Goal: Task Accomplishment & Management: Use online tool/utility

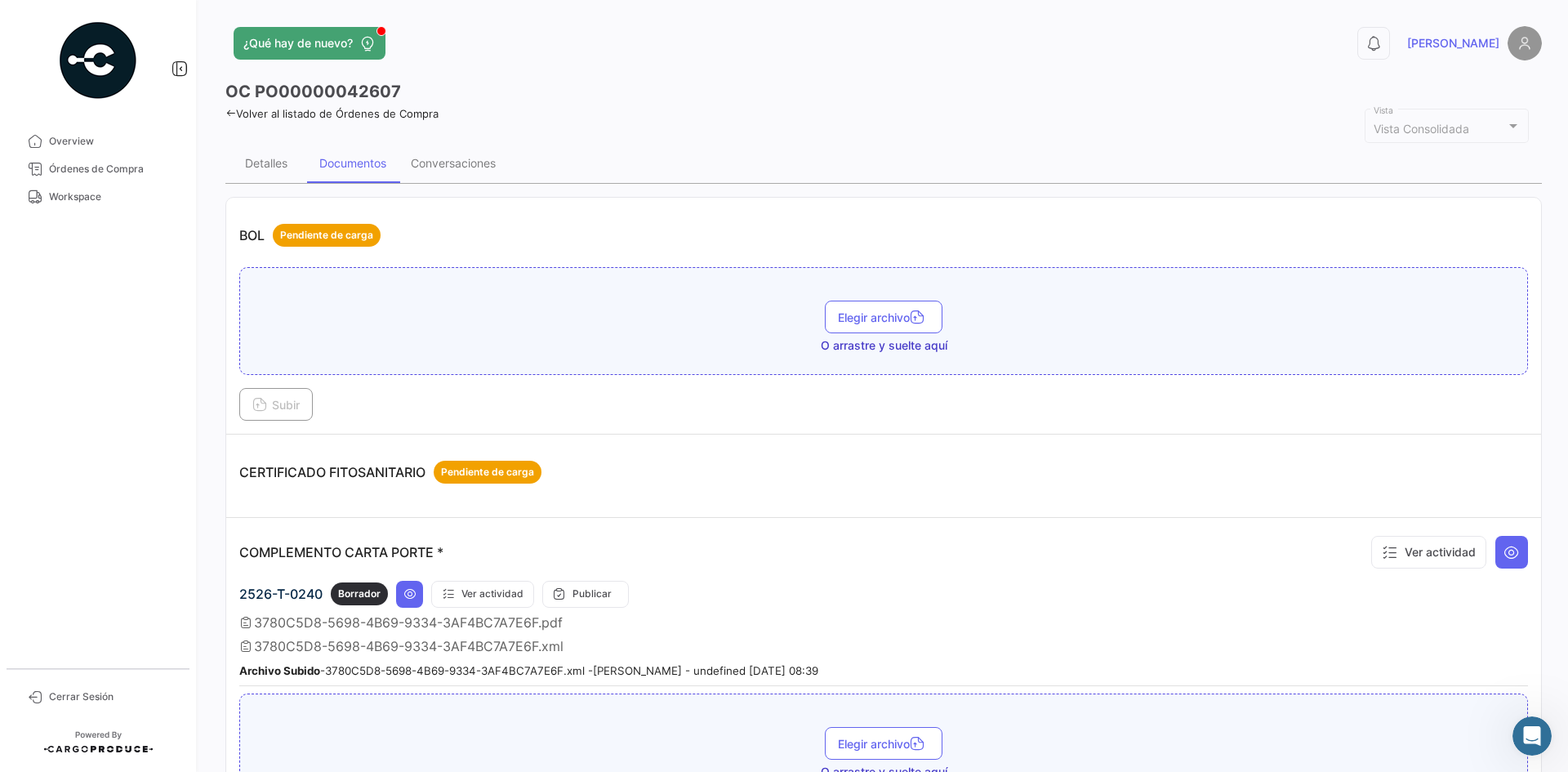
scroll to position [749, 0]
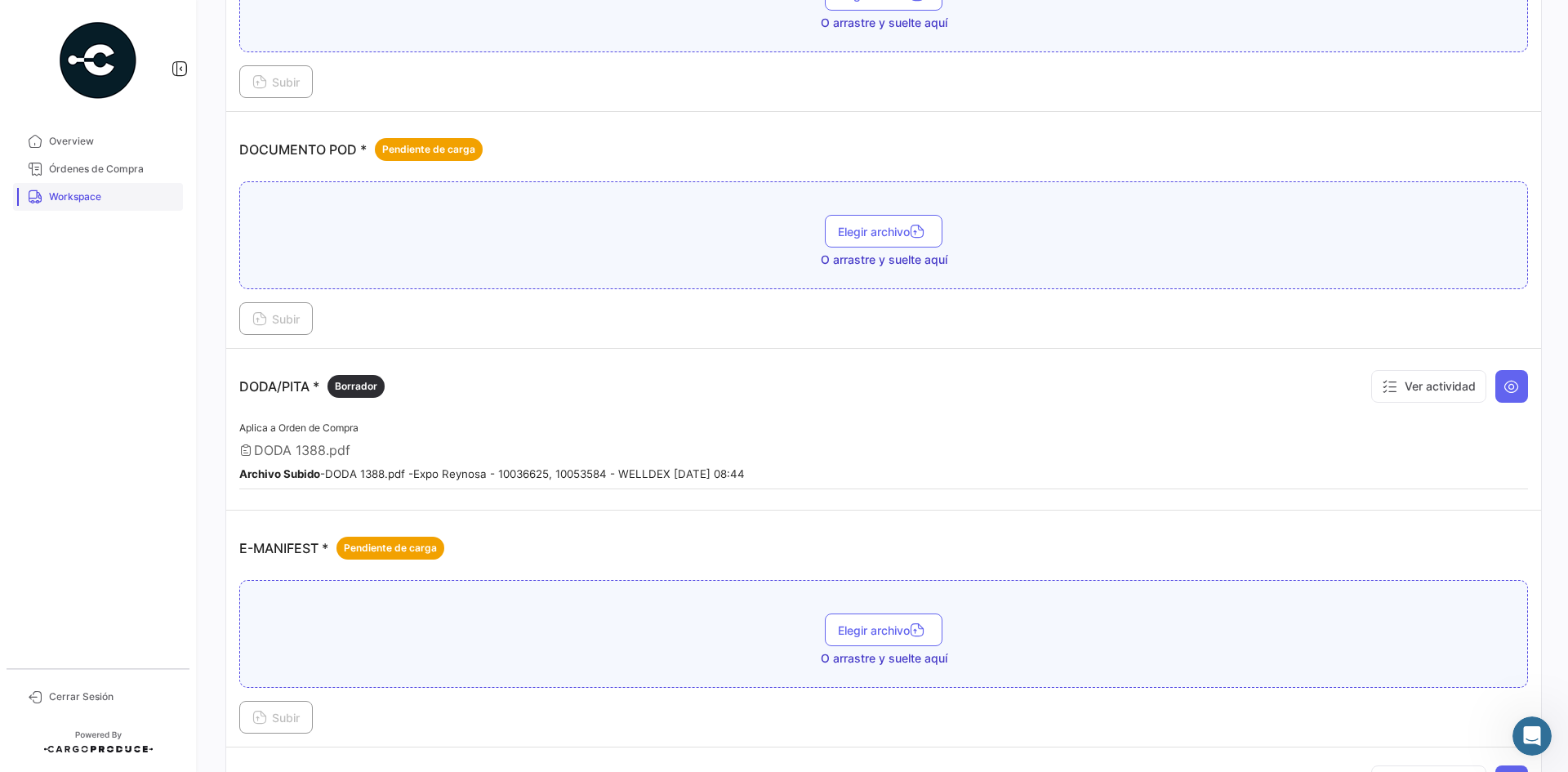
click at [84, 196] on span "Workspace" at bounding box center [112, 197] width 127 height 15
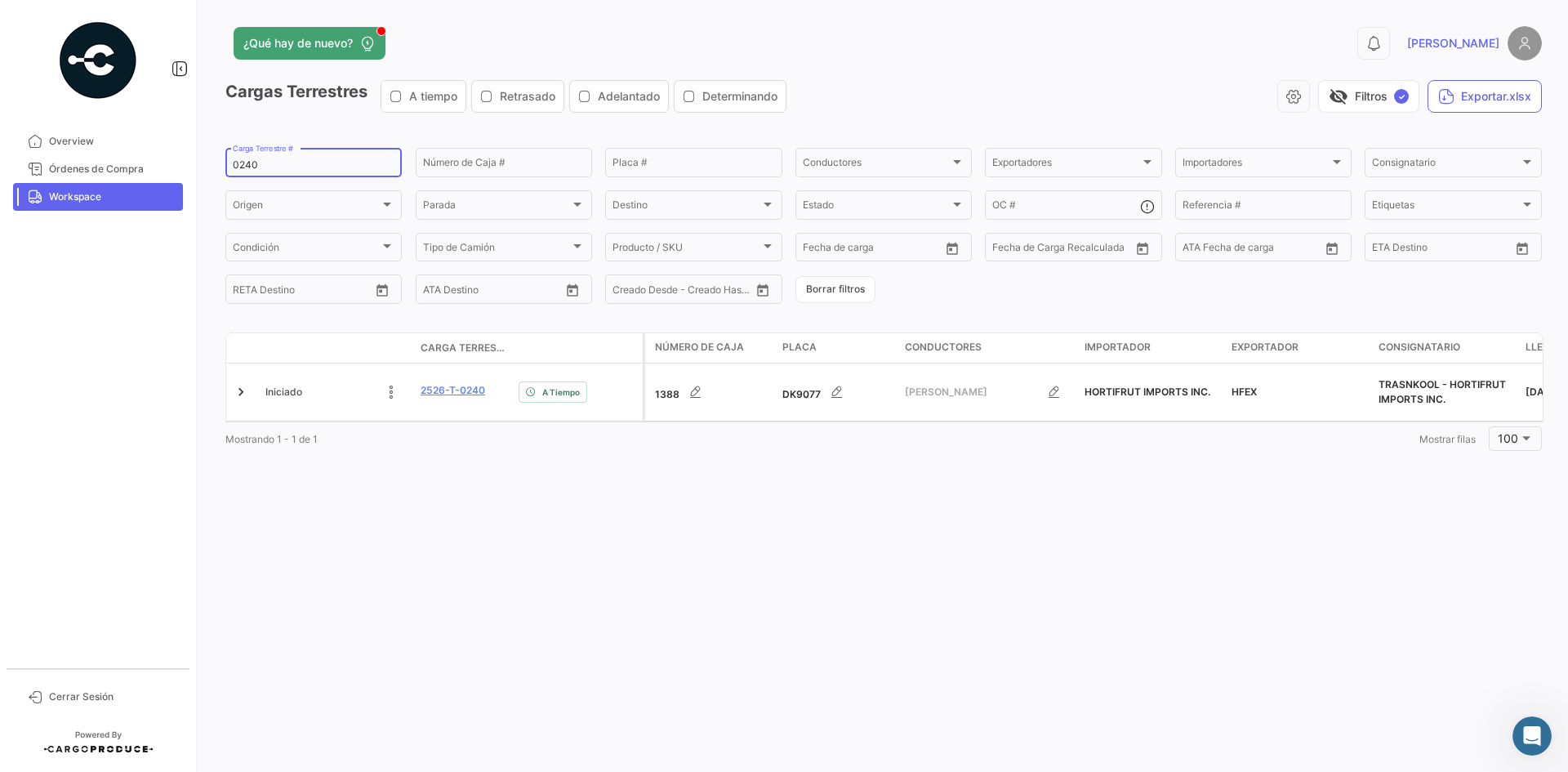
click at [247, 163] on input "0240" at bounding box center [313, 165] width 161 height 11
click at [241, 167] on input "0240" at bounding box center [313, 165] width 161 height 11
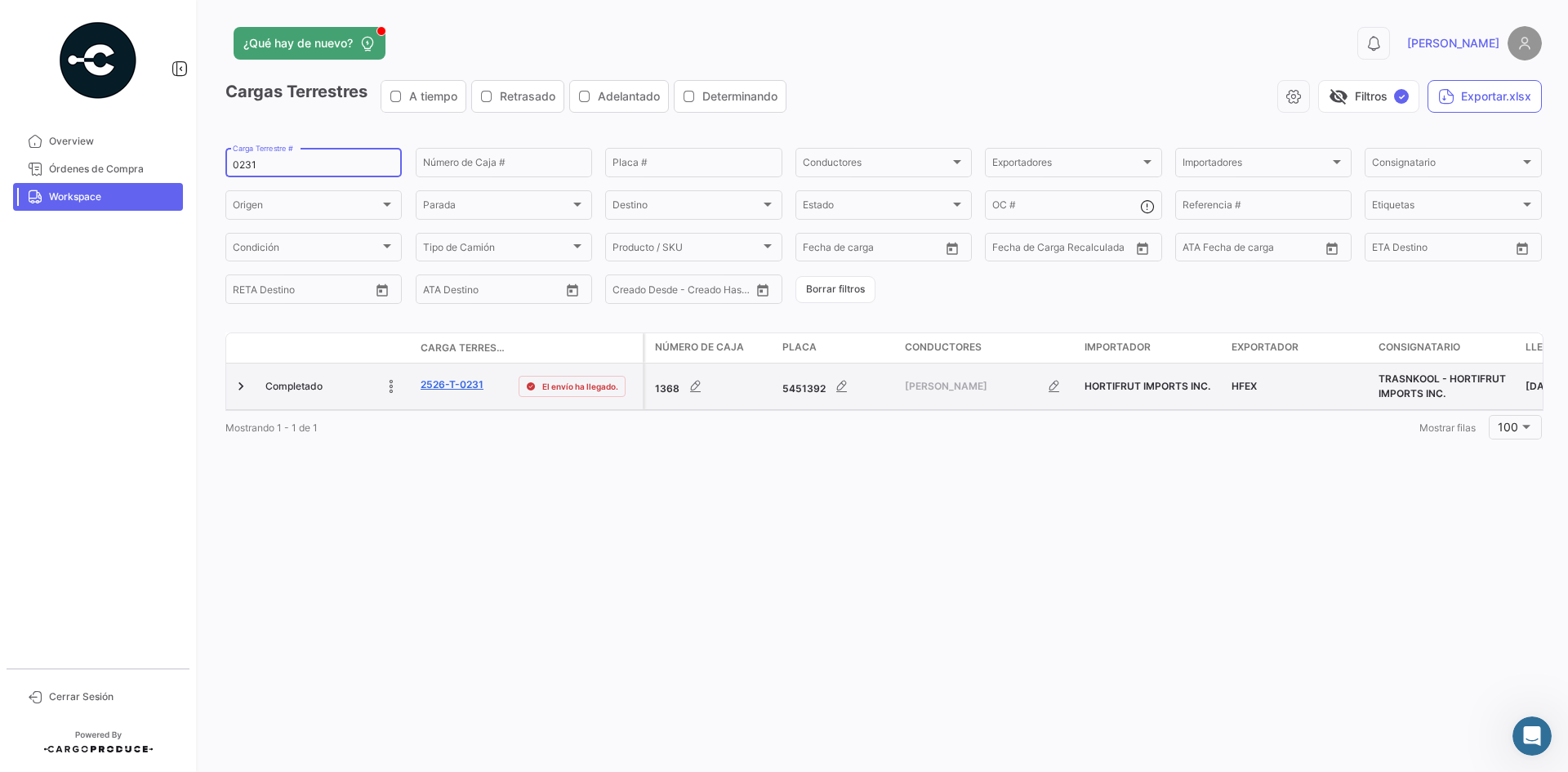
type input "0231"
click at [452, 384] on link "2526-T-0231" at bounding box center [452, 384] width 63 height 15
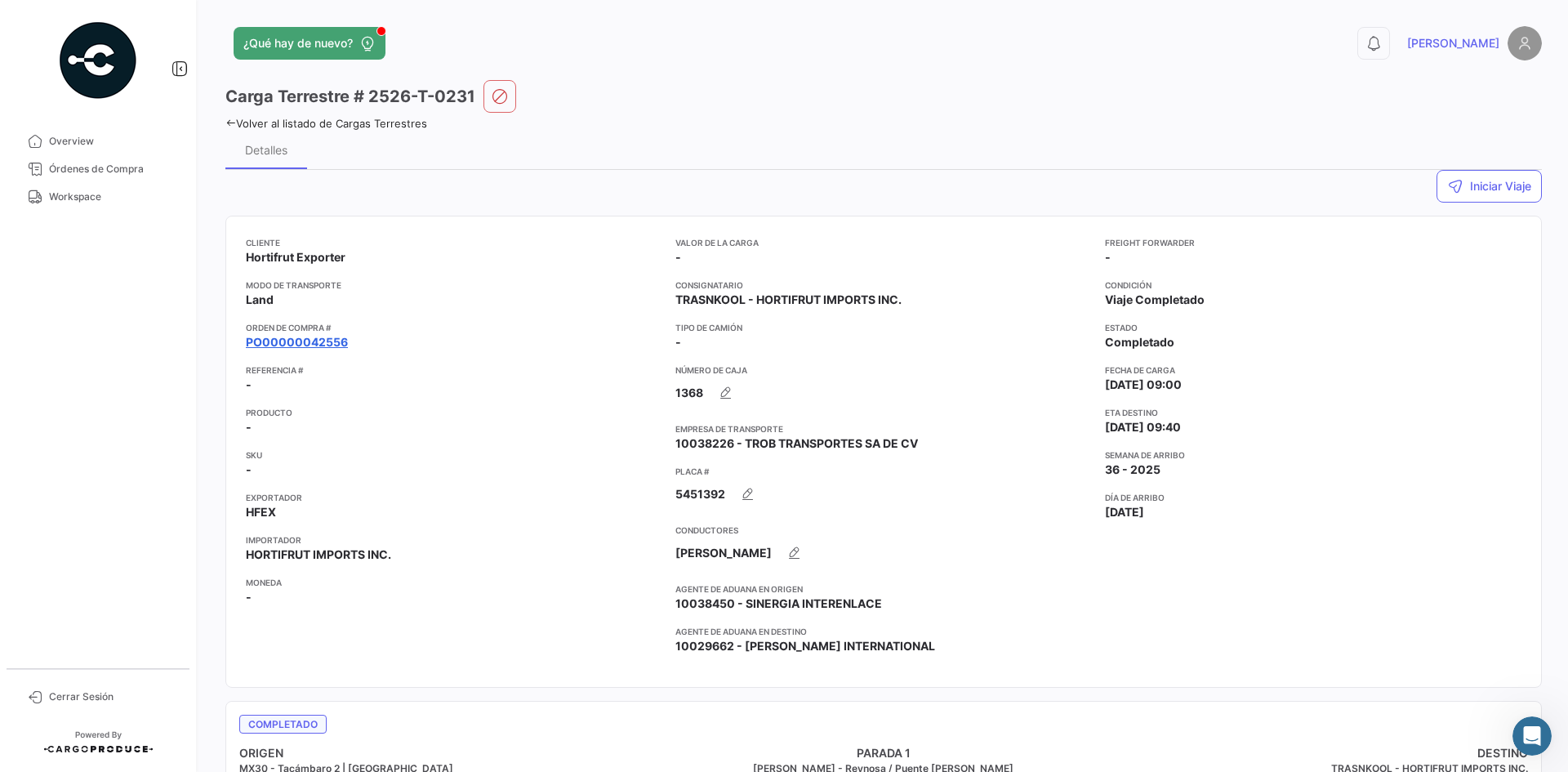
click at [314, 339] on link "PO00000042556" at bounding box center [297, 343] width 102 height 16
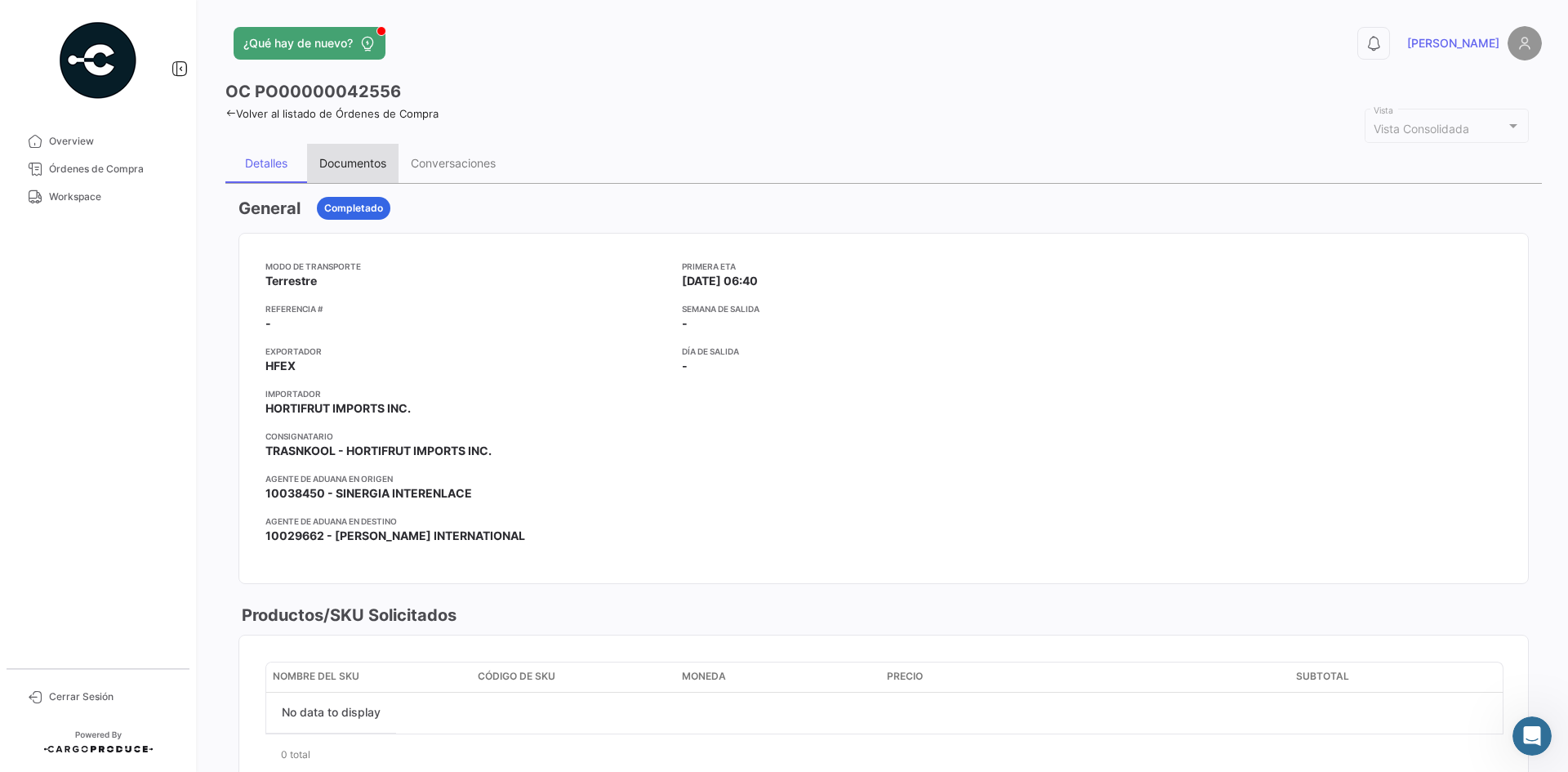
click at [368, 151] on div "Documentos" at bounding box center [353, 163] width 92 height 39
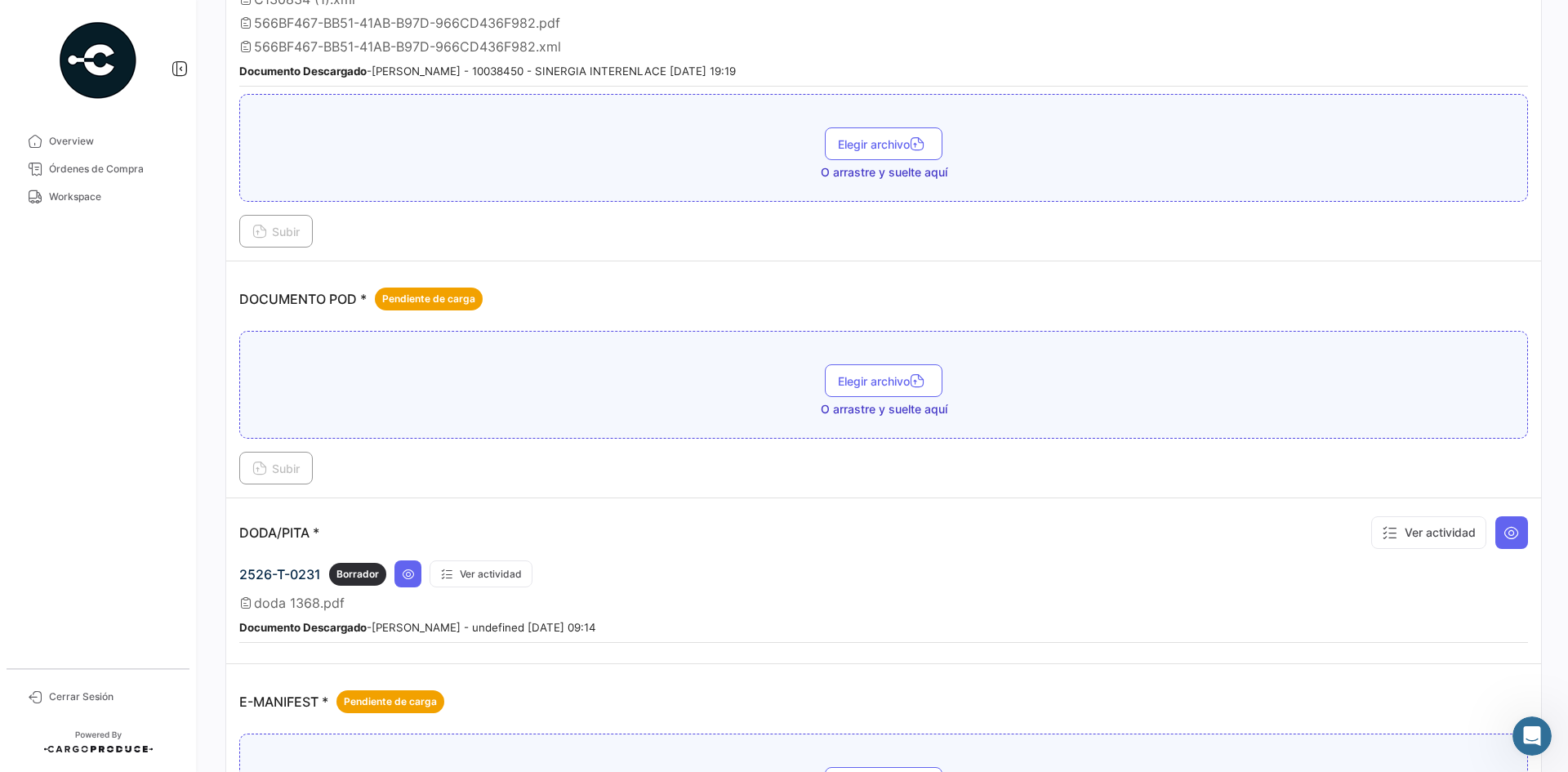
scroll to position [653, 0]
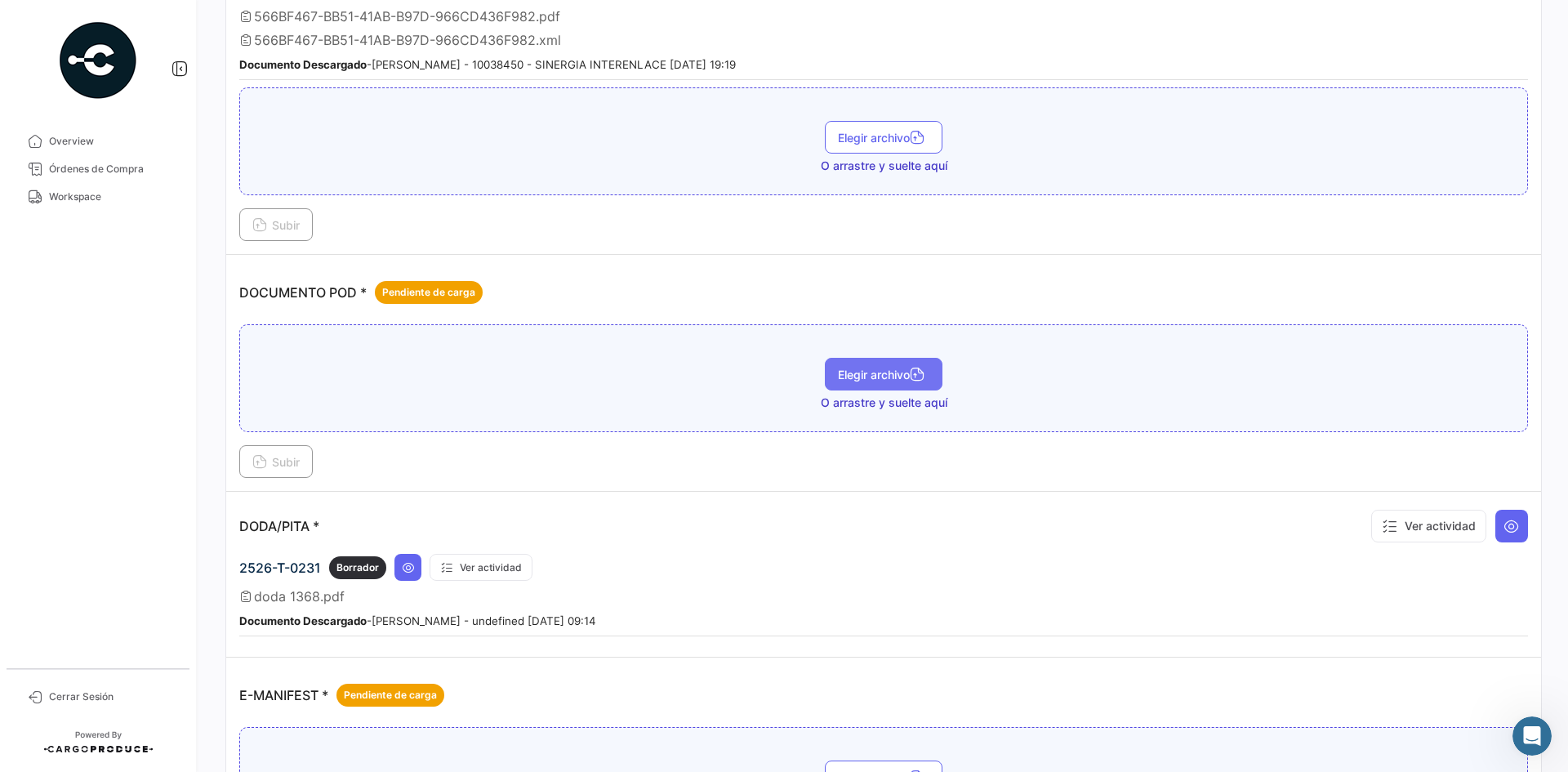
click at [878, 384] on button "Elegir archivo" at bounding box center [883, 374] width 117 height 33
click at [313, 465] on button "Subir" at bounding box center [276, 461] width 74 height 33
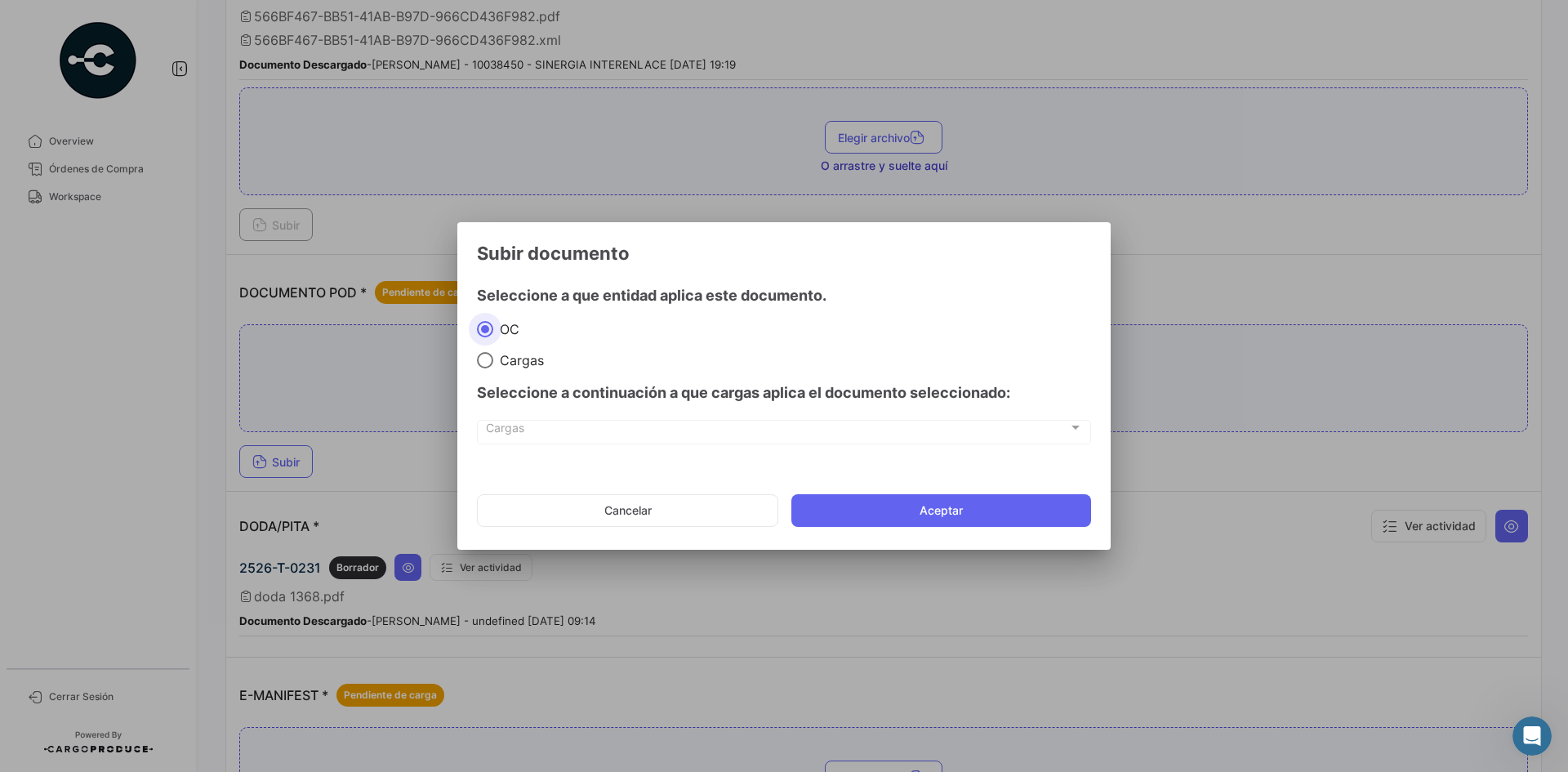
click at [531, 368] on div "Seleccione a continuación a que cargas aplica el documento seleccionado:" at bounding box center [784, 393] width 614 height 49
click at [520, 355] on span "Cargas" at bounding box center [519, 360] width 51 height 16
click at [493, 355] on input "Cargas" at bounding box center [485, 360] width 16 height 16
radio input "true"
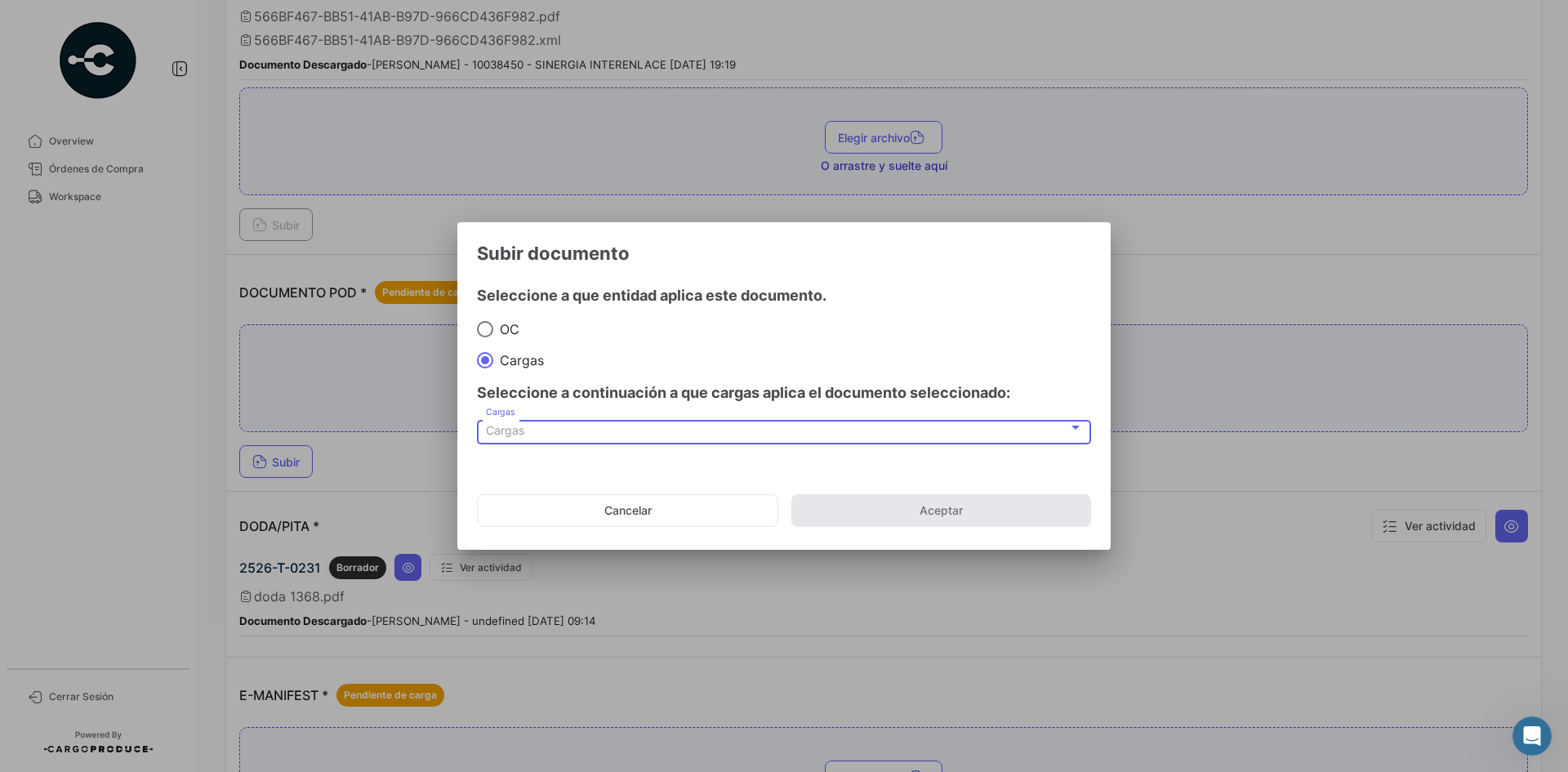
click at [543, 429] on div "Cargas" at bounding box center [777, 430] width 582 height 14
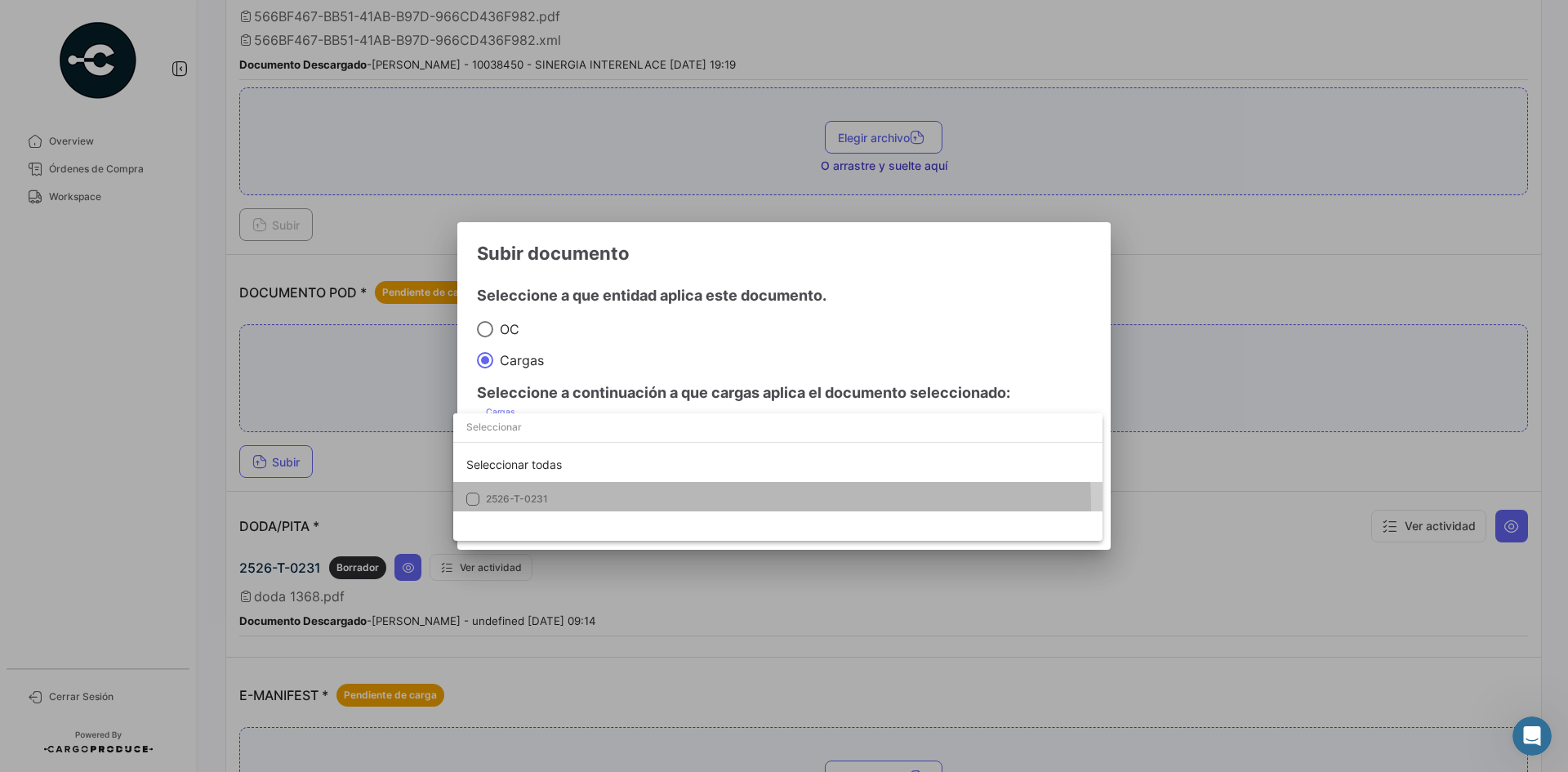
click at [522, 509] on mat-option "2526-T-0231" at bounding box center [778, 499] width 649 height 34
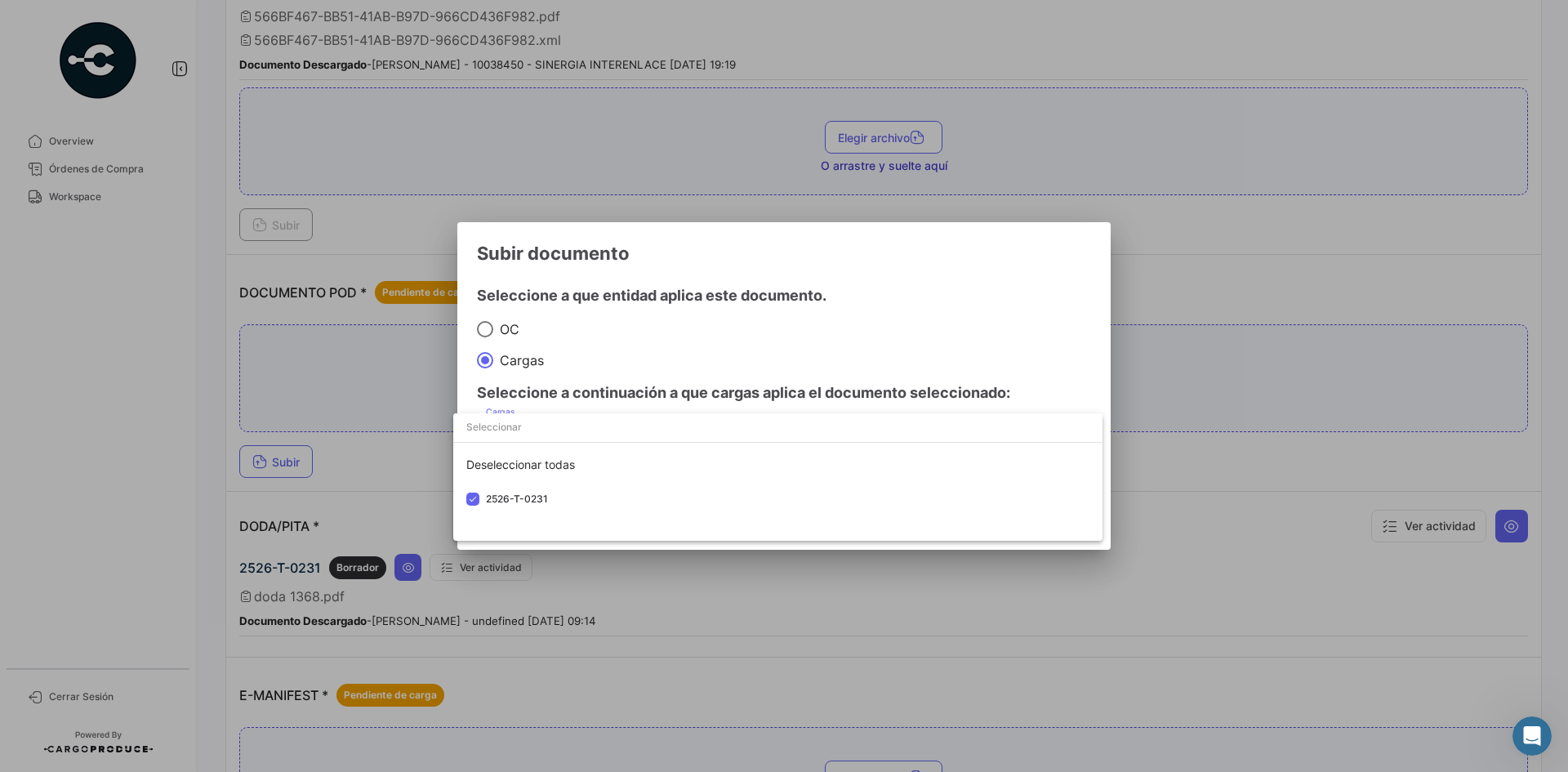
click at [951, 290] on div at bounding box center [784, 386] width 1568 height 772
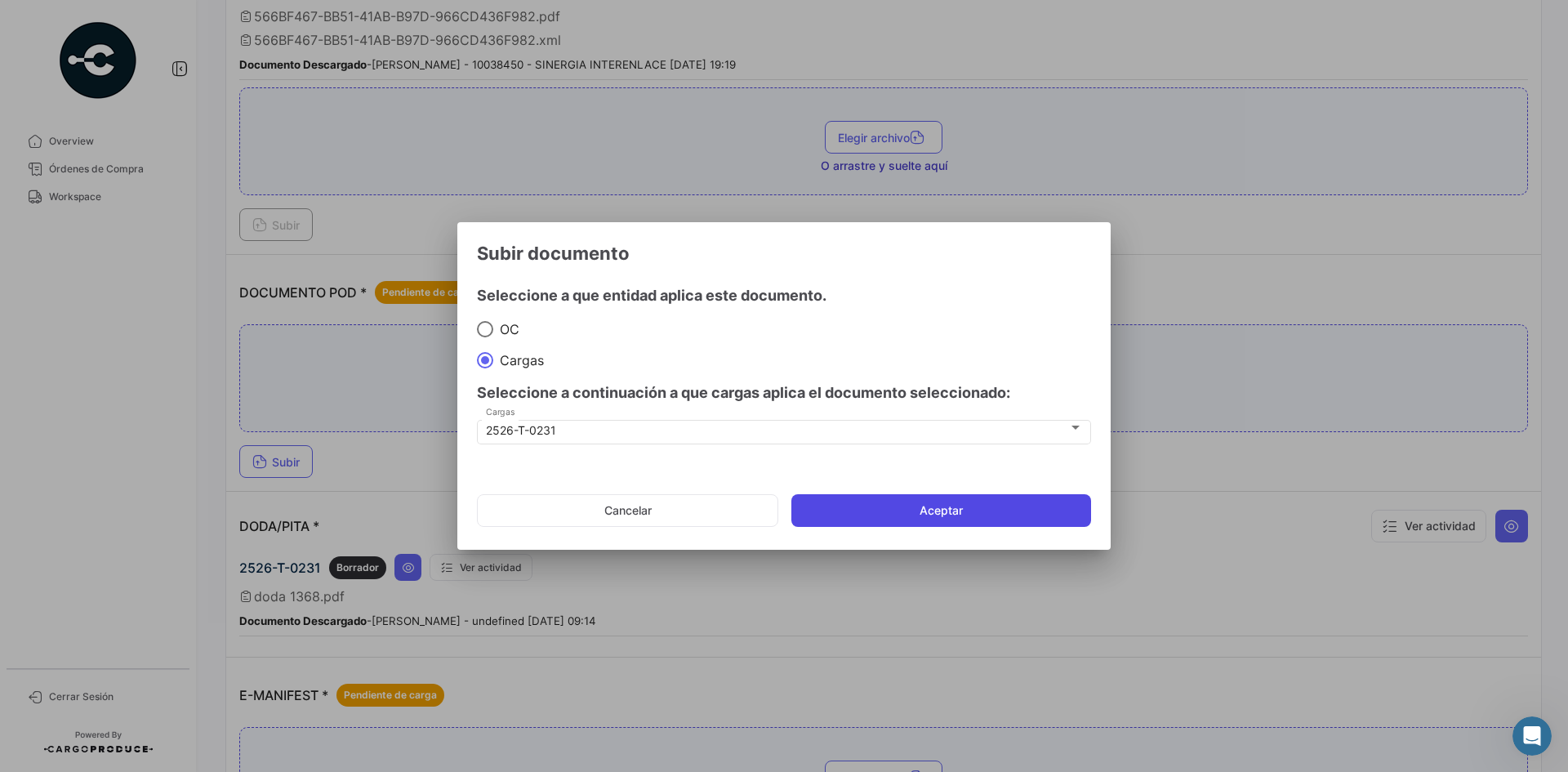
click at [912, 511] on button "Aceptar" at bounding box center [941, 511] width 300 height 33
